Goal: Task Accomplishment & Management: Manage account settings

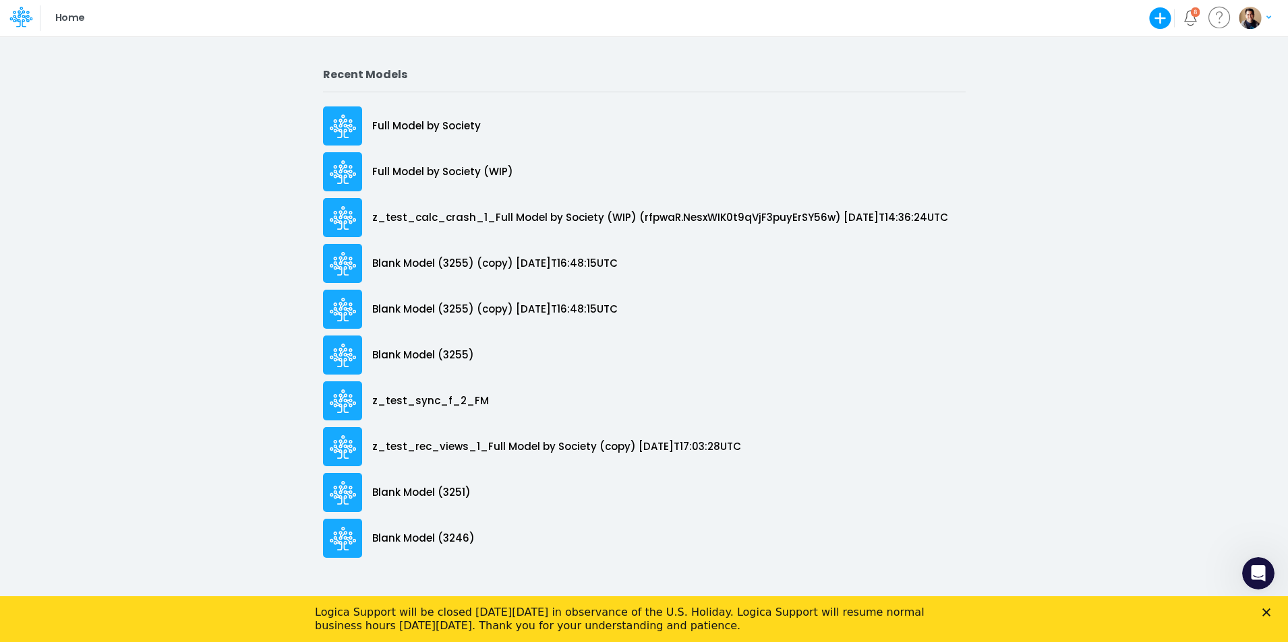
click at [1270, 612] on polygon "Close" at bounding box center [1266, 613] width 8 height 8
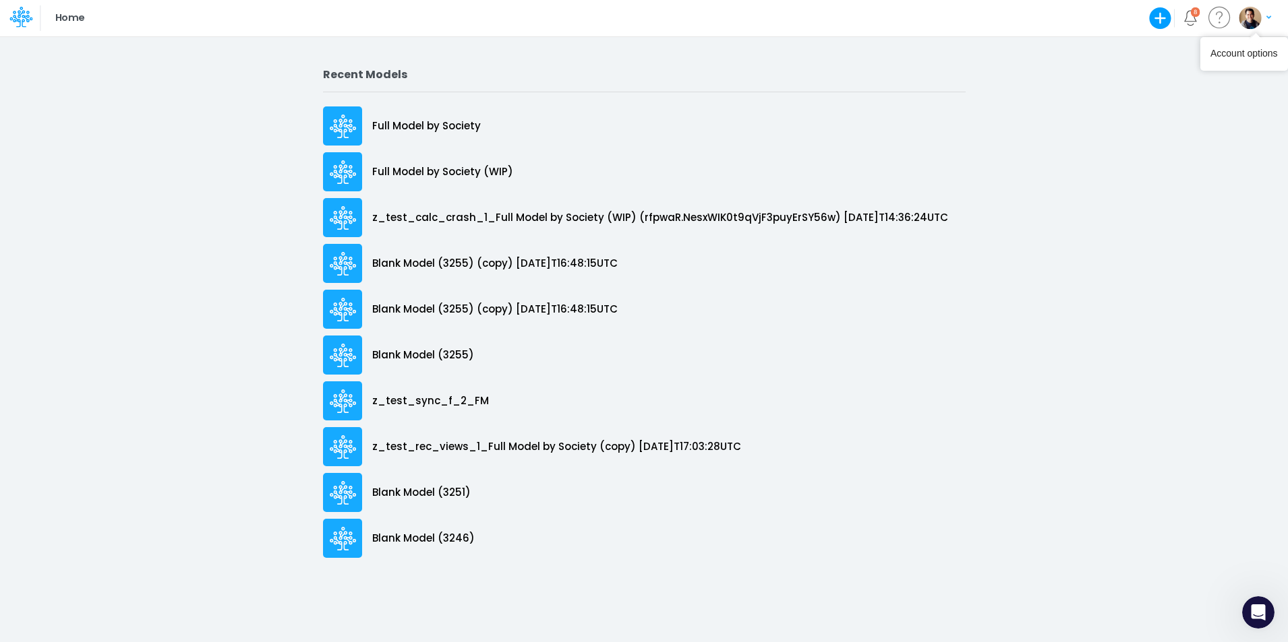
click at [1262, 14] on button "button" at bounding box center [1255, 18] width 34 height 24
click at [1174, 77] on button "Log out" at bounding box center [1199, 79] width 144 height 21
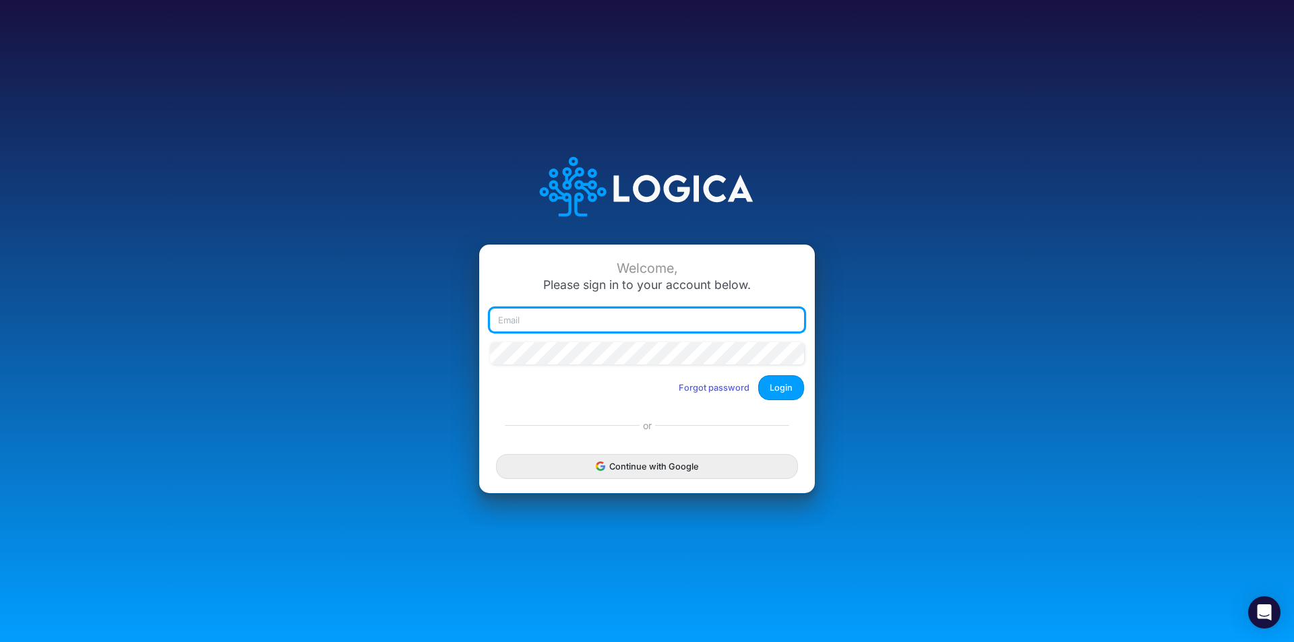
type input "leandro.castro+dm@logica.cloud"
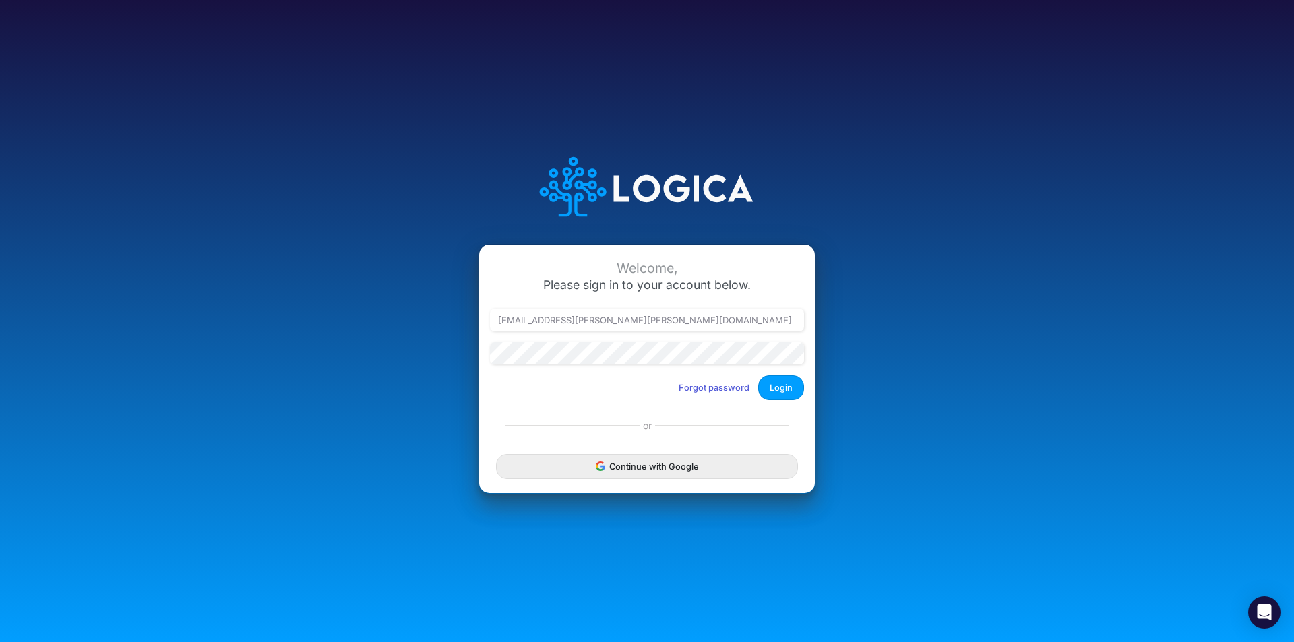
type input "[EMAIL_ADDRESS][PERSON_NAME][PERSON_NAME][DOMAIN_NAME]"
click at [787, 382] on button "Login" at bounding box center [781, 387] width 46 height 25
